Goal: Transaction & Acquisition: Obtain resource

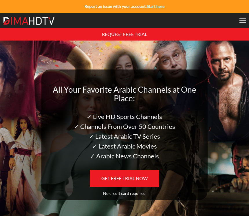
click at [239, 19] on div at bounding box center [242, 20] width 7 height 5
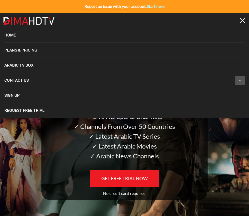
click at [18, 80] on span "Contact Us" at bounding box center [16, 80] width 24 height 5
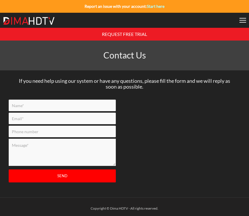
click at [206, 40] on div "REQUEST FREE TRIAL" at bounding box center [124, 34] width 249 height 13
click at [240, 21] on div at bounding box center [242, 20] width 7 height 5
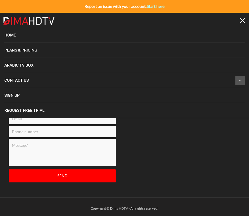
click at [75, 35] on link "Home" at bounding box center [124, 35] width 240 height 15
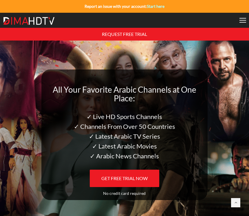
click at [155, 182] on link "GET FREE TRIAL NOW" at bounding box center [124, 177] width 69 height 17
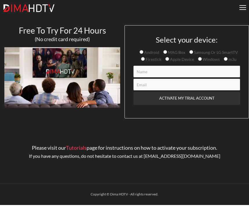
click at [163, 69] on input "Contact form" at bounding box center [186, 72] width 106 height 12
click at [174, 74] on input "Contact form" at bounding box center [186, 72] width 106 height 12
click at [176, 77] on input "Contact form" at bounding box center [186, 72] width 106 height 12
type input "jyskyk-deVgiw-porvy4"
click at [160, 85] on input "Contact form" at bounding box center [186, 85] width 106 height 12
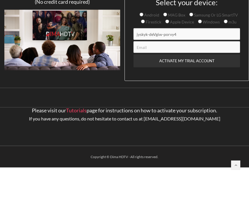
click at [225, 57] on input "m3u" at bounding box center [225, 59] width 4 height 4
radio input "true"
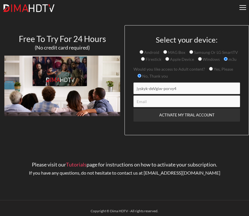
click at [245, 5] on div at bounding box center [242, 7] width 7 height 5
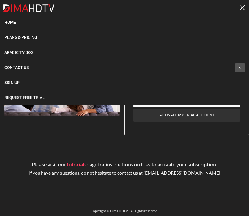
click at [179, 113] on input "ACTIVATE MY TRIAL ACCOUNT" at bounding box center [186, 114] width 106 height 13
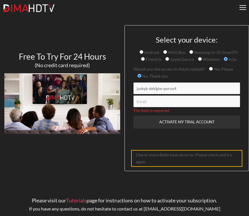
click at [192, 91] on input "jyskyk-deVgiw-porvy4" at bounding box center [186, 88] width 106 height 12
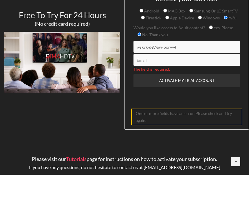
click at [185, 82] on input "jyskyk-deVgiw-porvy4" at bounding box center [186, 88] width 106 height 12
type input "jyskyk-deVgiw-porvy4."
